Goal: Find specific page/section: Find specific page/section

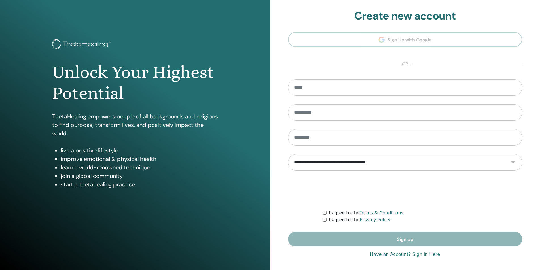
type input "**********"
click at [385, 255] on link "Have an Account? Sign in Here" at bounding box center [405, 254] width 70 height 7
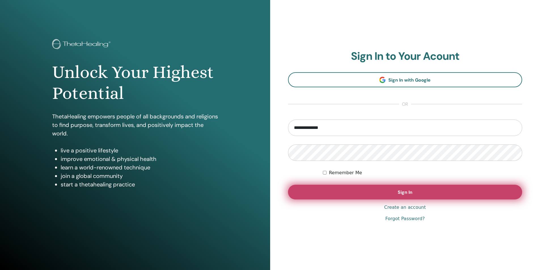
click at [355, 191] on button "Sign In" at bounding box center [405, 192] width 234 height 15
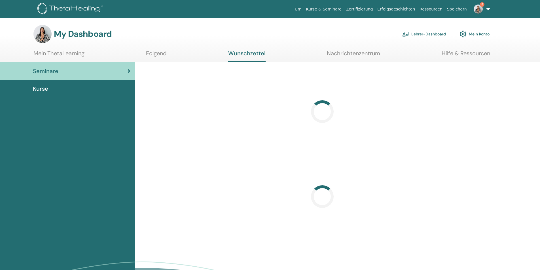
click at [426, 35] on link "Lehrer-Dashboard" at bounding box center [424, 34] width 44 height 12
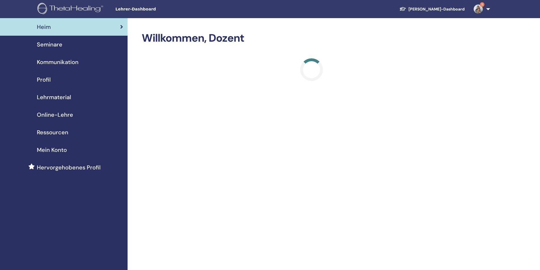
click at [48, 43] on span "Seminare" at bounding box center [50, 44] width 26 height 9
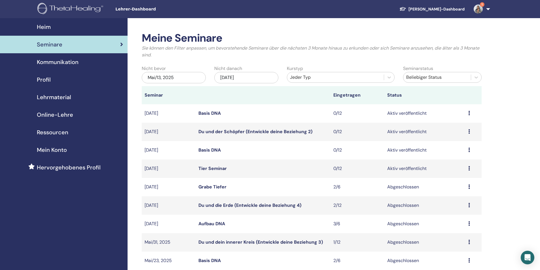
click at [210, 149] on link "Basis DNA" at bounding box center [209, 150] width 22 height 6
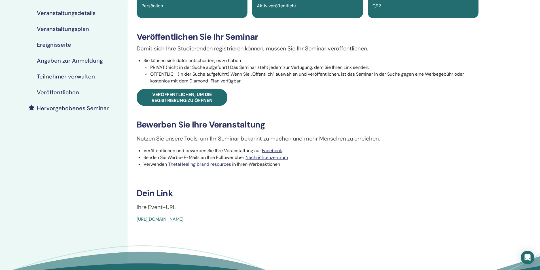
scroll to position [85, 0]
